Goal: Task Accomplishment & Management: Manage account settings

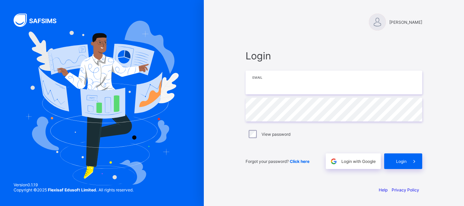
click at [301, 82] on input "email" at bounding box center [334, 83] width 177 height 24
type input "**********"
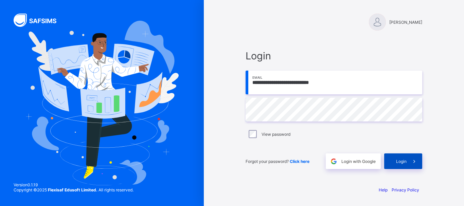
click at [408, 161] on span at bounding box center [415, 162] width 16 height 16
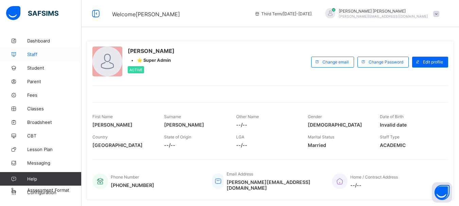
click at [35, 54] on span "Staff" at bounding box center [54, 54] width 54 height 5
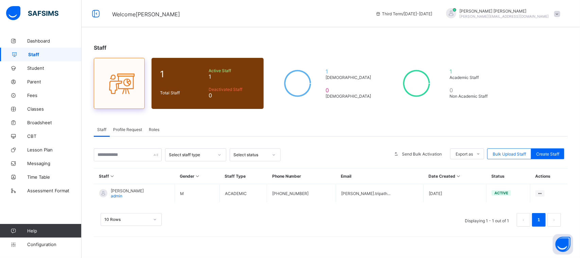
click at [126, 83] on icon at bounding box center [119, 83] width 29 height 24
click at [222, 99] on div "Deactivated Staff 0" at bounding box center [232, 92] width 50 height 15
click at [46, 176] on span "Time Table" at bounding box center [54, 176] width 54 height 5
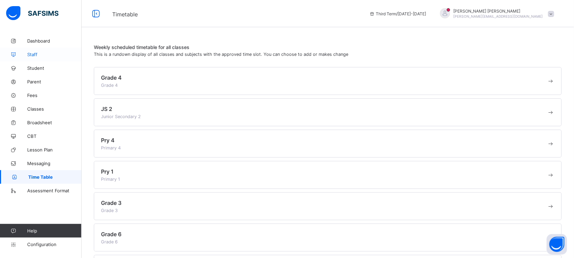
click at [43, 52] on span "Staff" at bounding box center [54, 54] width 54 height 5
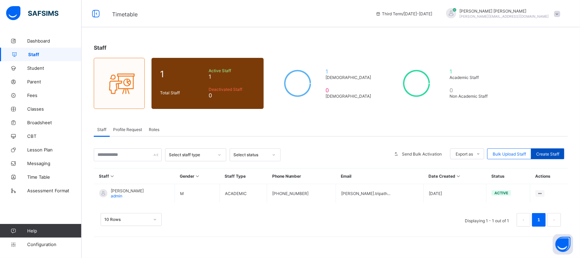
click at [464, 153] on span "Create Staff" at bounding box center [547, 153] width 23 height 5
select select "**"
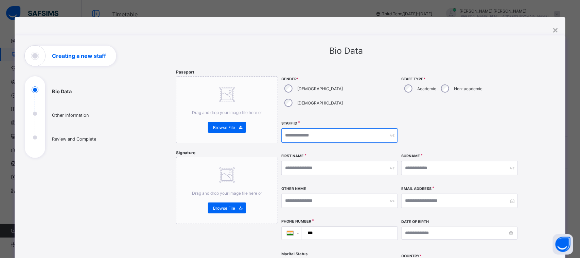
click at [354, 128] on input "text" at bounding box center [339, 135] width 117 height 14
click at [464, 30] on div "×" at bounding box center [555, 30] width 6 height 12
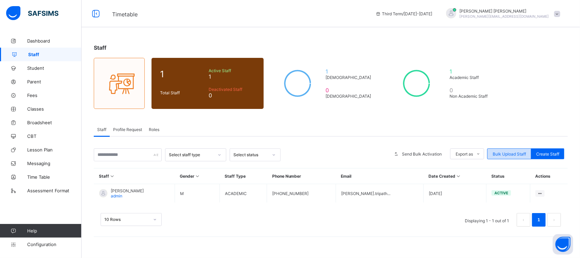
click at [464, 151] on span "Bulk Upload Staff" at bounding box center [509, 153] width 33 height 5
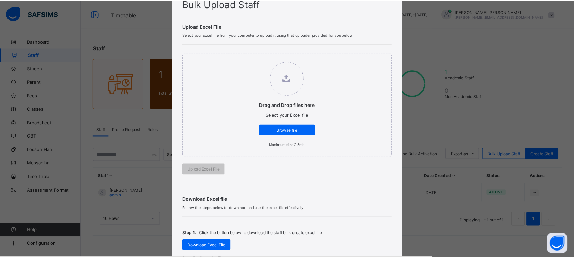
scroll to position [155, 0]
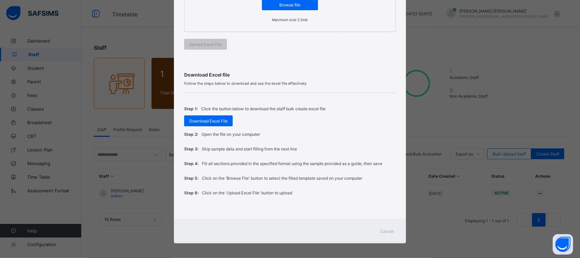
click at [385, 206] on span "Cancel" at bounding box center [387, 230] width 14 height 5
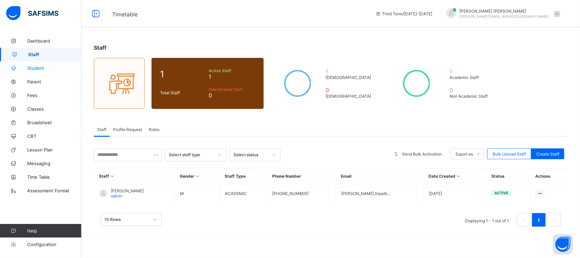
click at [41, 65] on link "Student" at bounding box center [41, 68] width 82 height 14
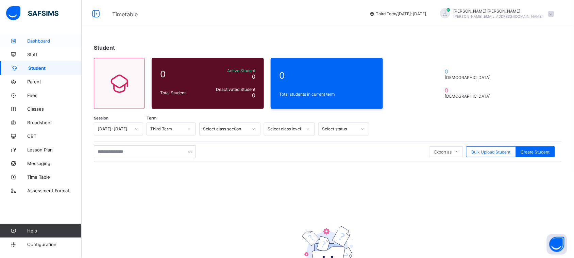
click at [44, 40] on span "Dashboard" at bounding box center [54, 40] width 54 height 5
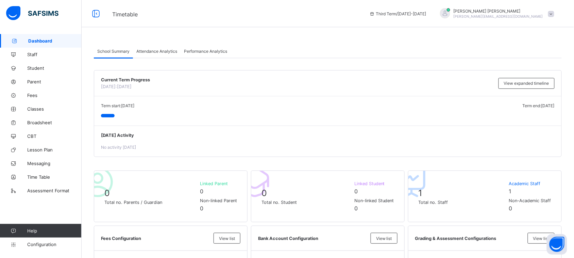
scroll to position [255, 0]
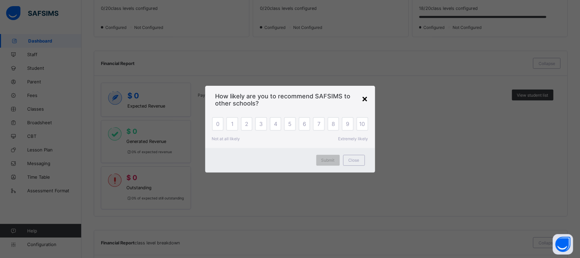
click at [364, 98] on div "×" at bounding box center [365, 98] width 6 height 12
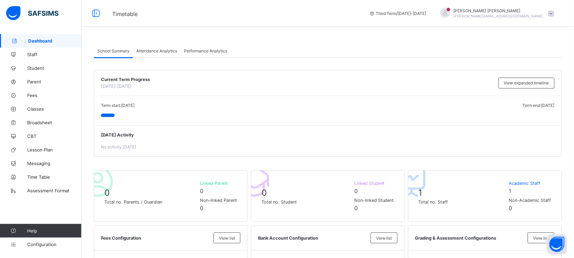
scroll to position [0, 0]
